Goal: Information Seeking & Learning: Learn about a topic

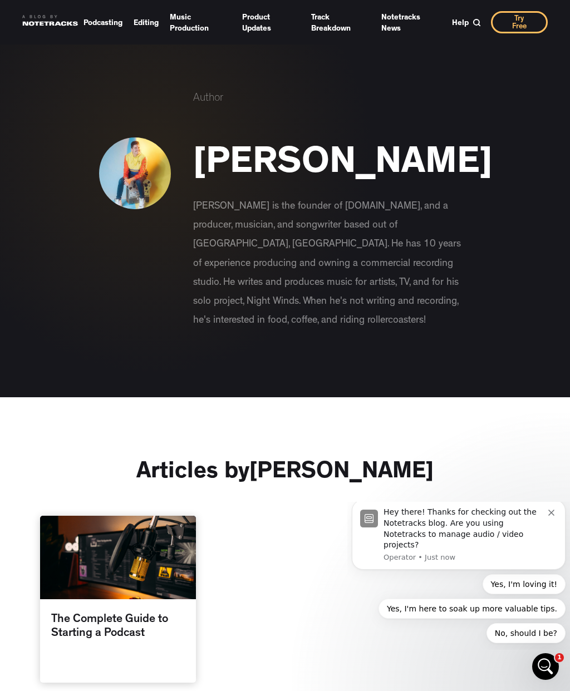
click at [128, 177] on img at bounding box center [135, 174] width 72 height 72
click at [467, 543] on div "Hey there! Thanks for checking out the Notetracks blog. Are you using Notetrack…" at bounding box center [466, 528] width 165 height 43
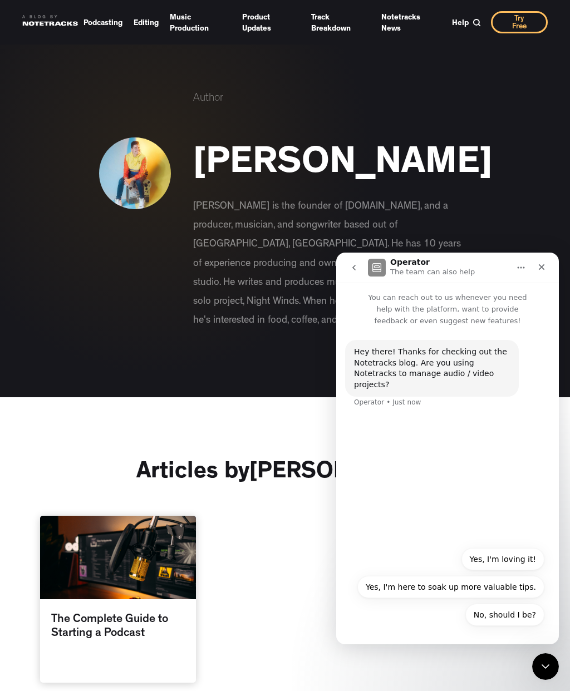
click at [513, 617] on button "No, should I be?" at bounding box center [504, 615] width 79 height 22
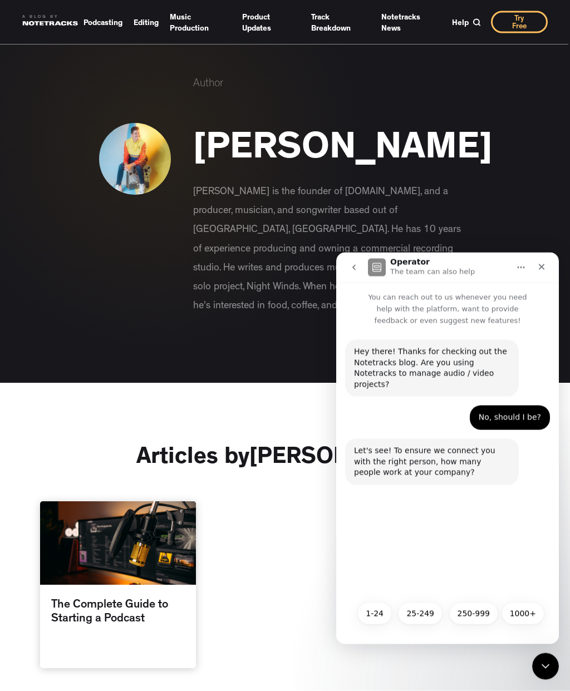
scroll to position [16, 0]
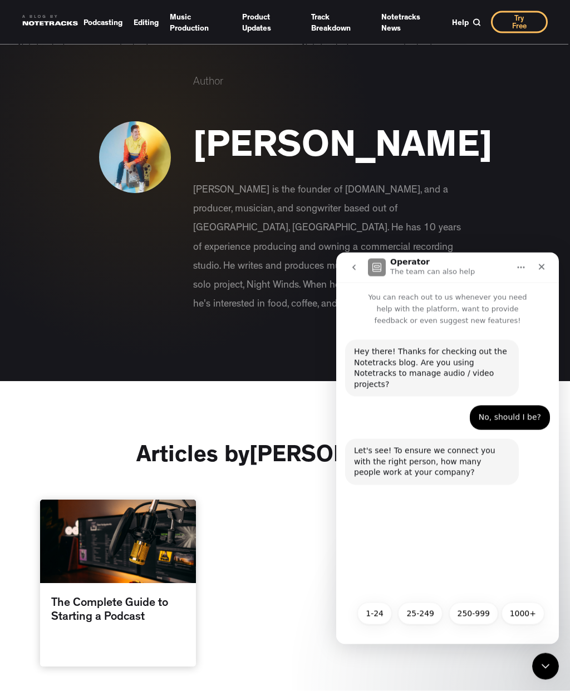
click at [371, 617] on button "1-24" at bounding box center [374, 613] width 35 height 22
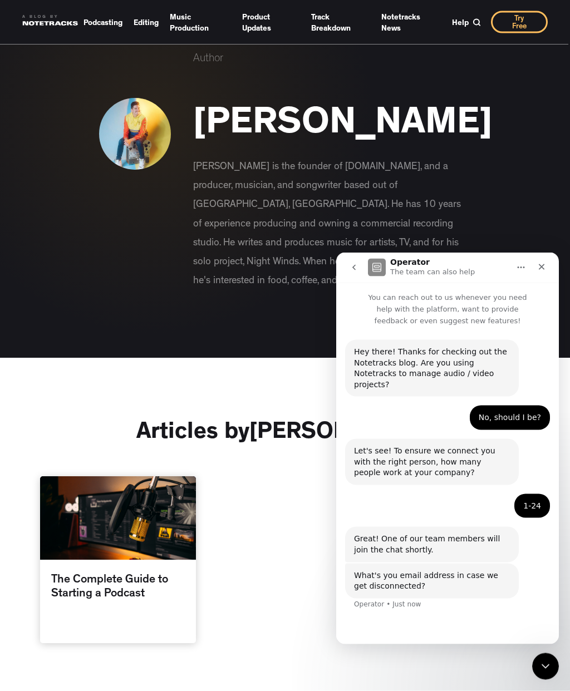
scroll to position [40, 0]
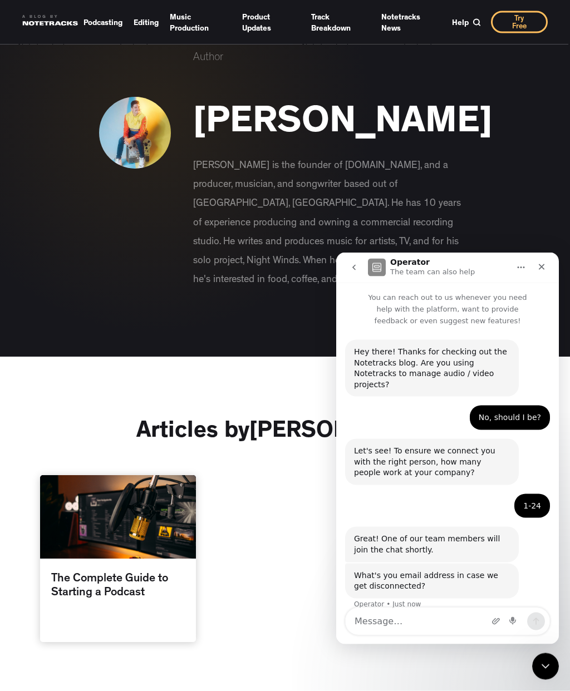
click at [539, 267] on icon "Close" at bounding box center [541, 266] width 9 height 9
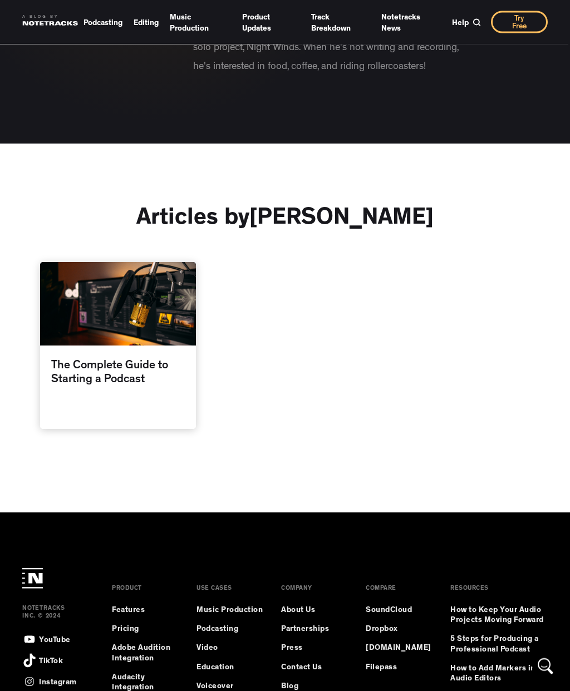
scroll to position [356, 0]
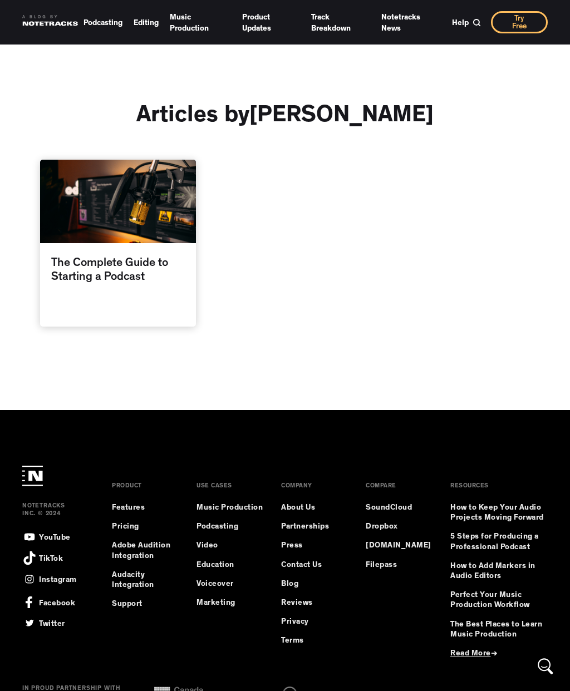
click at [484, 651] on span "Read More" at bounding box center [470, 654] width 41 height 8
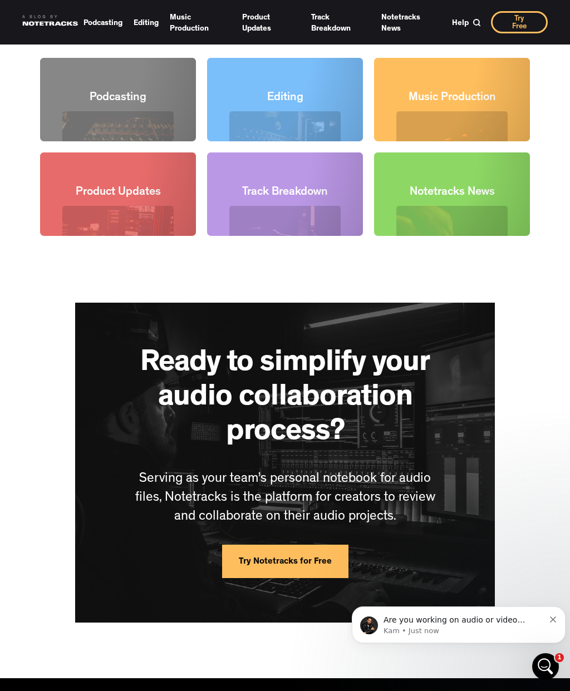
scroll to position [1388, 0]
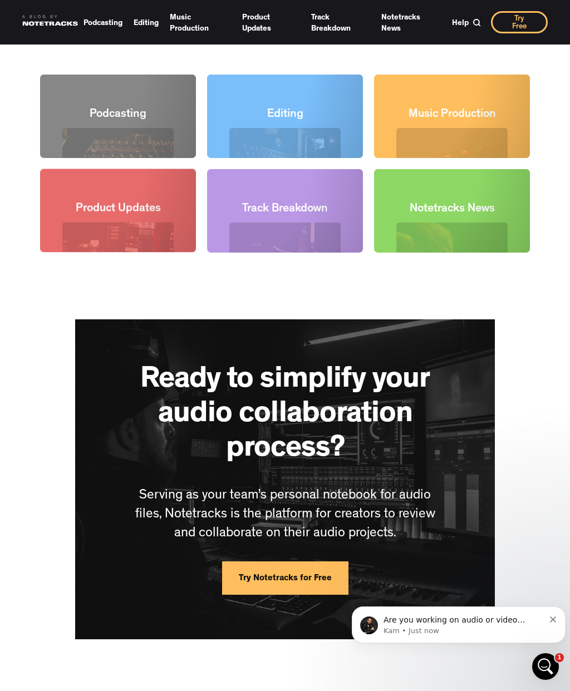
click at [76, 248] on div at bounding box center [118, 211] width 156 height 84
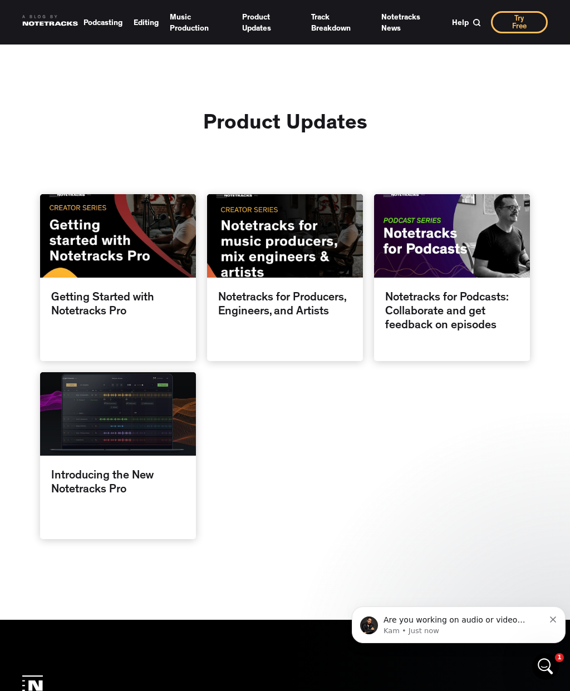
click at [306, 260] on div at bounding box center [285, 236] width 156 height 84
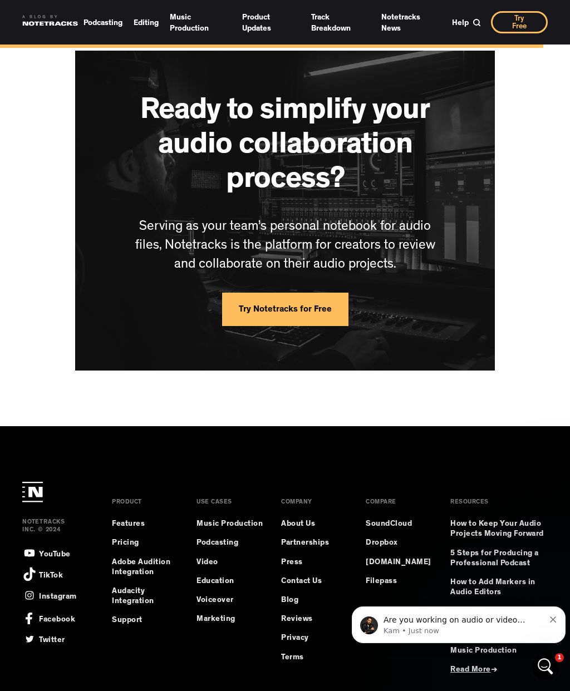
scroll to position [1155, 0]
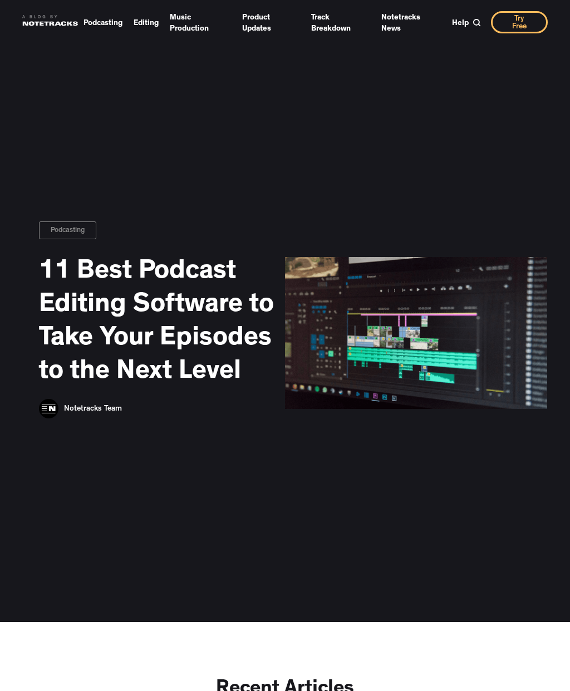
scroll to position [1388, 0]
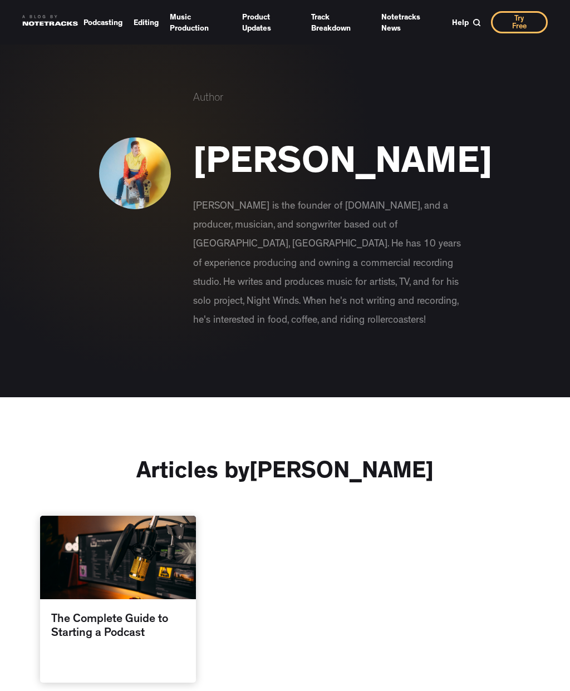
scroll to position [401, 0]
